Goal: Task Accomplishment & Management: Complete application form

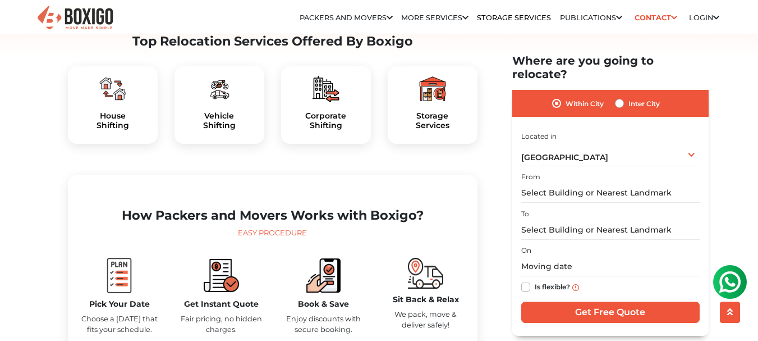
scroll to position [369, 0]
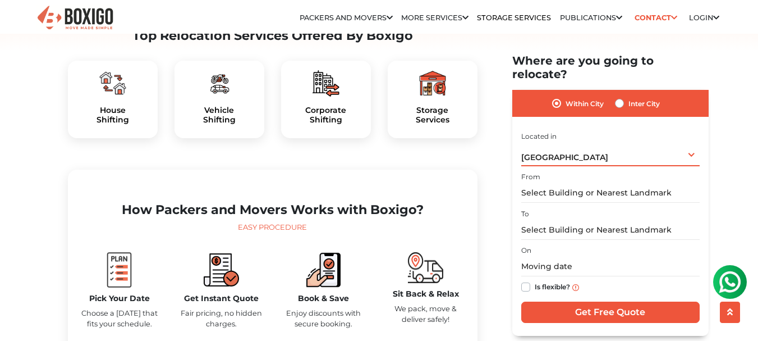
click at [592, 142] on div "[GEOGRAPHIC_DATA] Select City [GEOGRAPHIC_DATA] [GEOGRAPHIC_DATA] [GEOGRAPHIC_D…" at bounding box center [610, 154] width 178 height 24
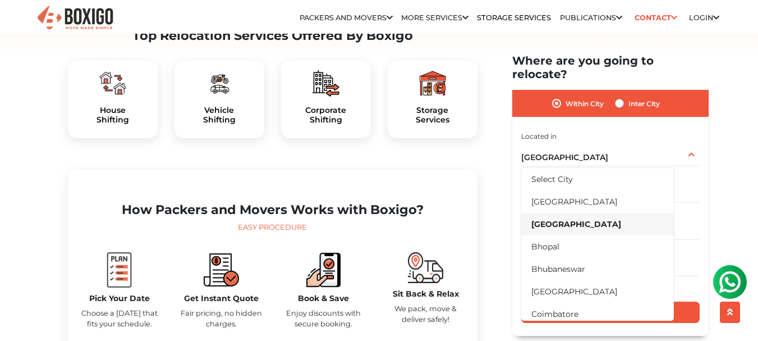
click at [637, 97] on label "Inter City" at bounding box center [644, 103] width 31 height 13
click at [624, 97] on input "Inter City" at bounding box center [619, 102] width 9 height 11
radio input "true"
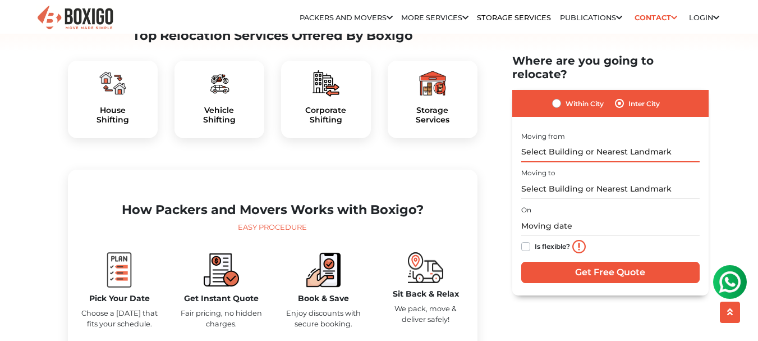
click at [572, 142] on input "text" at bounding box center [610, 152] width 178 height 20
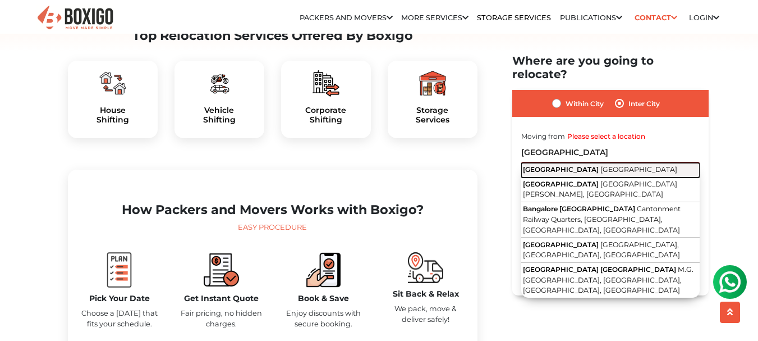
click at [550, 164] on span "[GEOGRAPHIC_DATA]" at bounding box center [561, 168] width 76 height 8
type input "[GEOGRAPHIC_DATA], [GEOGRAPHIC_DATA]"
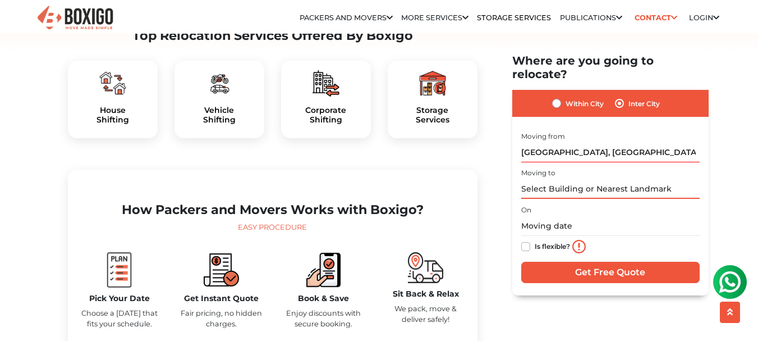
click at [573, 179] on input "text" at bounding box center [610, 189] width 178 height 20
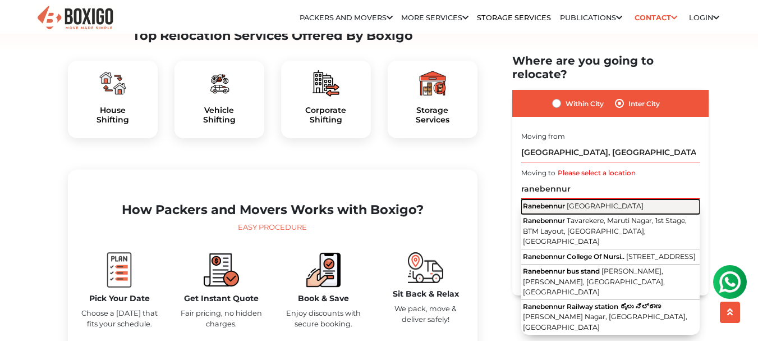
click at [545, 202] on span "Ranebennur" at bounding box center [544, 206] width 42 height 8
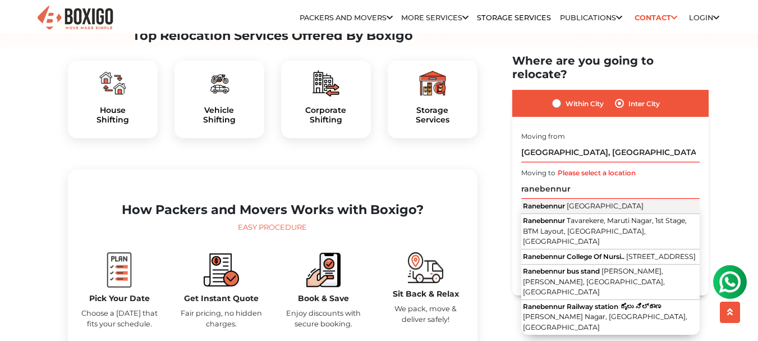
type input "Ranebennur, [GEOGRAPHIC_DATA]"
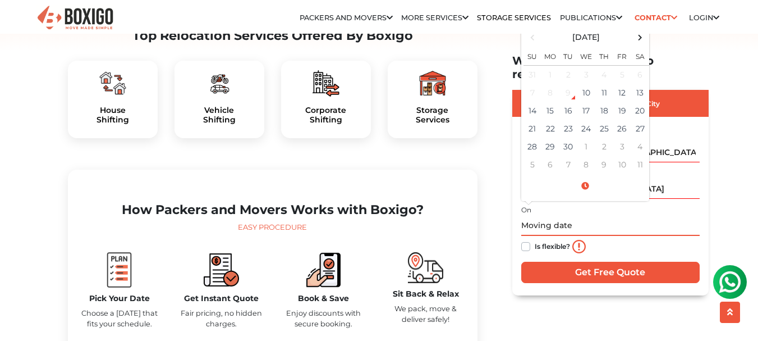
click at [557, 216] on input "text" at bounding box center [610, 226] width 178 height 20
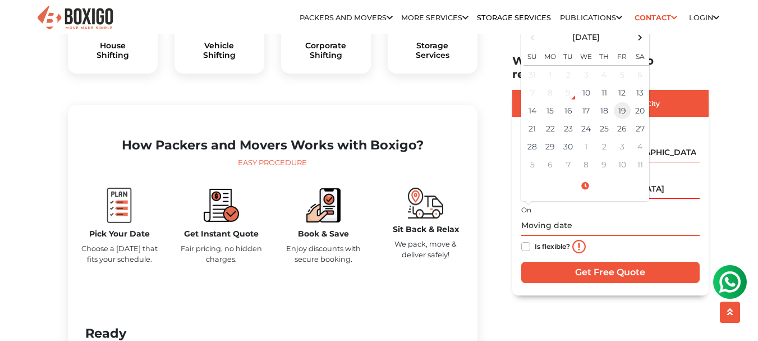
scroll to position [433, 0]
